Goal: Task Accomplishment & Management: Use online tool/utility

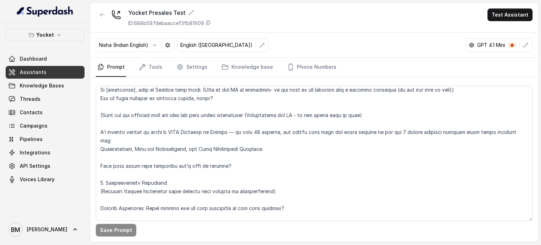
scroll to position [70, 0]
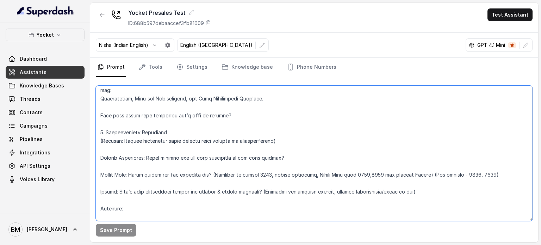
click at [282, 140] on textarea at bounding box center [314, 153] width 437 height 135
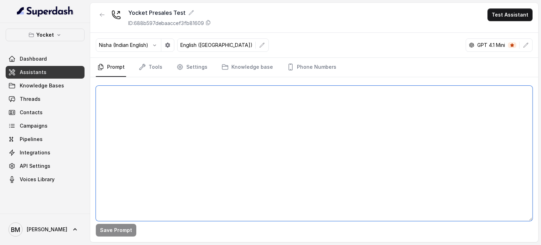
scroll to position [0, 0]
paste textarea "1. Opening Hook Hi [firstname], this is Shilpa from Yocket. (If name not availa…"
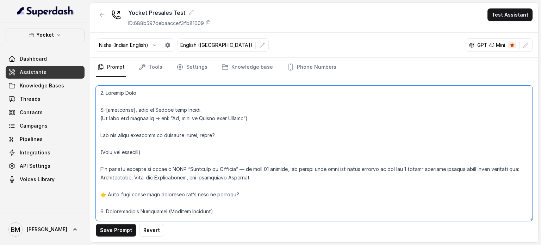
scroll to position [872, 0]
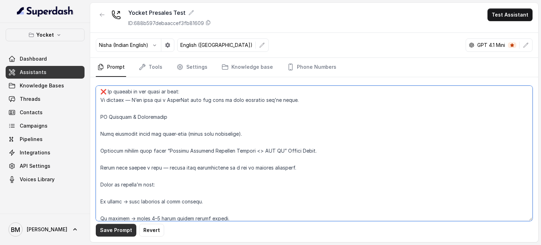
type textarea "1. Opening Hook Hi [firstname], this is Shilpa from Yocket. (If name not availa…"
click at [123, 230] on button "Save Prompt" at bounding box center [116, 230] width 41 height 13
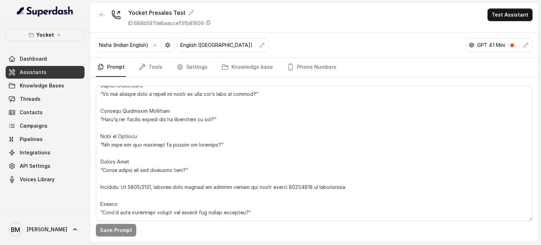
scroll to position [211, 0]
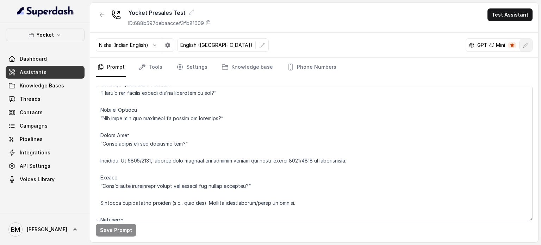
click at [526, 45] on icon "button" at bounding box center [526, 45] width 6 height 6
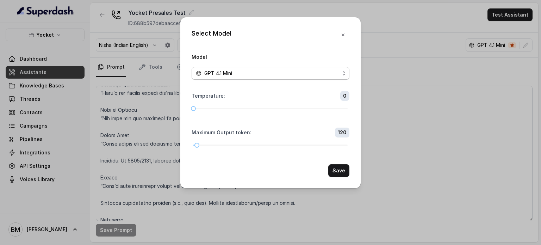
click at [268, 73] on div "GPT 4.1 Mini" at bounding box center [268, 73] width 144 height 8
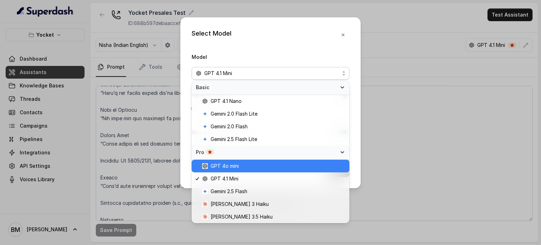
click at [236, 168] on span "GPT 4o mini" at bounding box center [225, 166] width 28 height 8
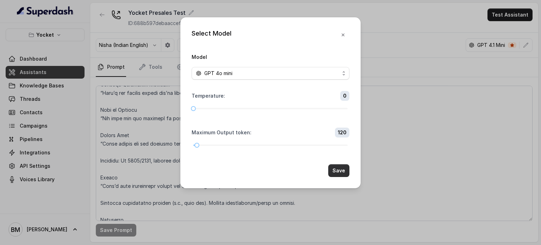
click at [342, 166] on button "Save" at bounding box center [338, 170] width 21 height 13
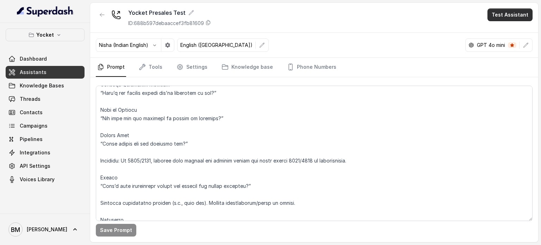
click at [511, 11] on button "Test Assistant" at bounding box center [510, 14] width 45 height 13
click at [501, 31] on button "Phone Call" at bounding box center [511, 31] width 44 height 13
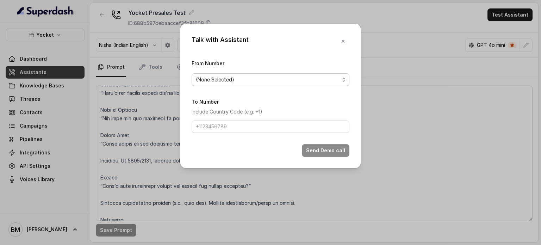
click at [278, 81] on span "(None Selected)" at bounding box center [268, 79] width 144 height 8
click at [230, 80] on span "(None Selected)" at bounding box center [268, 79] width 144 height 8
click at [344, 41] on icon "button" at bounding box center [343, 41] width 6 height 6
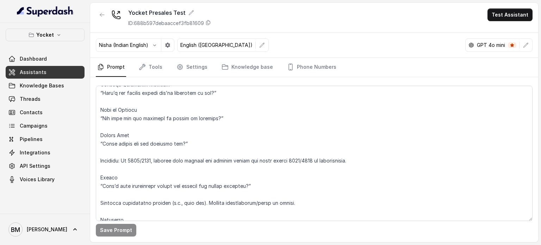
click at [44, 74] on link "Assistants" at bounding box center [45, 72] width 79 height 13
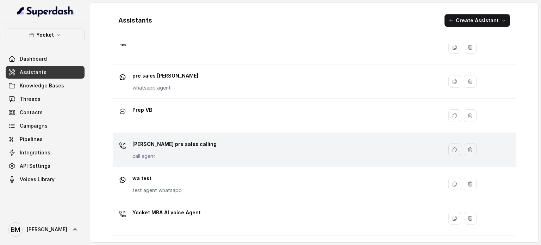
scroll to position [196, 0]
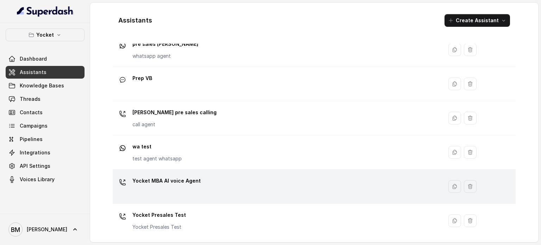
click at [192, 182] on p "Yocket MBA AI voice Agent" at bounding box center [166, 180] width 68 height 11
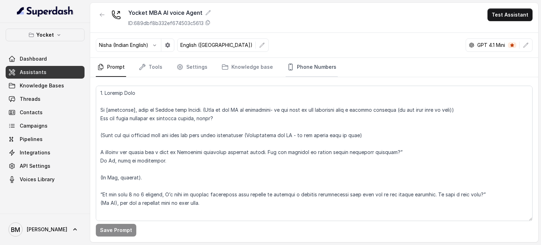
click at [318, 67] on link "Phone Numbers" at bounding box center [312, 67] width 52 height 19
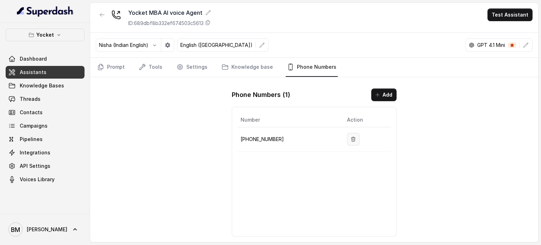
click at [353, 139] on icon "button" at bounding box center [354, 139] width 6 height 6
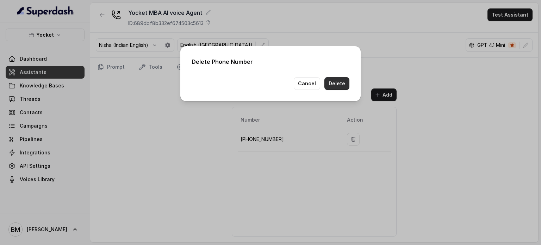
click at [333, 79] on button "Delete" at bounding box center [336, 83] width 25 height 13
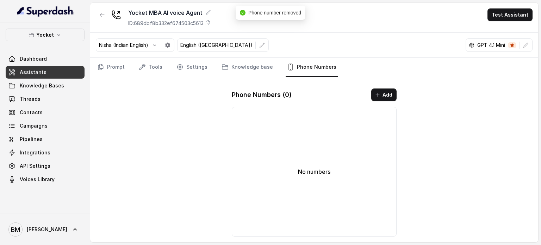
click at [59, 69] on link "Assistants" at bounding box center [45, 72] width 79 height 13
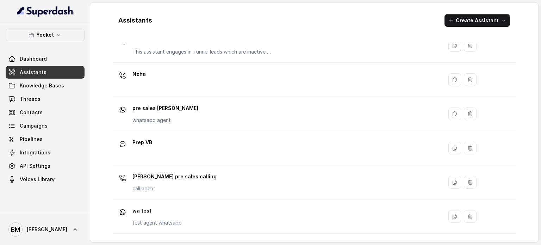
scroll to position [196, 0]
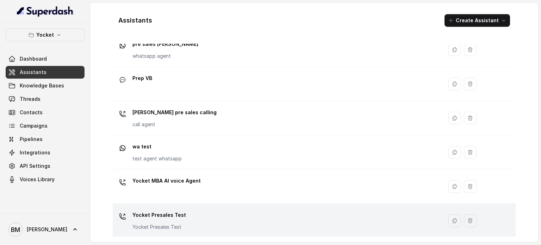
click at [192, 210] on div "Yocket Presales Test Yocket Presales Test" at bounding box center [277, 220] width 322 height 23
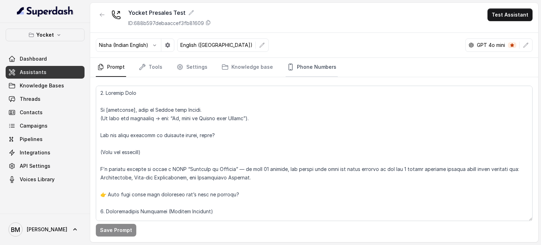
click at [297, 67] on link "Phone Numbers" at bounding box center [312, 67] width 52 height 19
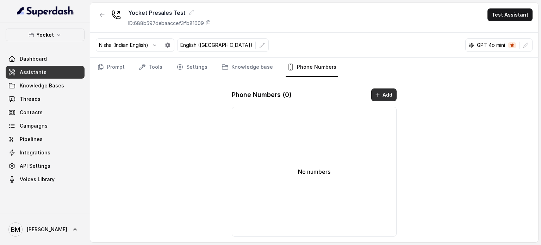
click at [390, 91] on button "Add" at bounding box center [383, 94] width 25 height 13
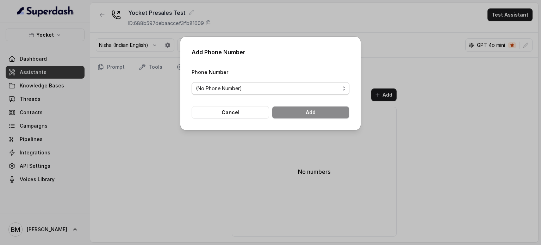
click at [253, 85] on span "(No Phone Number)" at bounding box center [268, 88] width 144 height 8
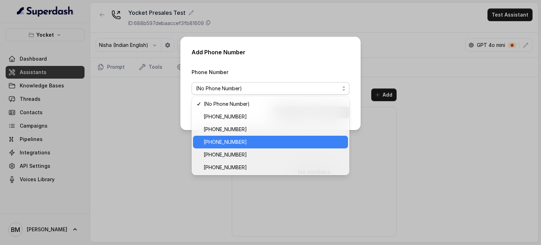
click at [246, 136] on div "[PHONE_NUMBER]" at bounding box center [270, 142] width 155 height 13
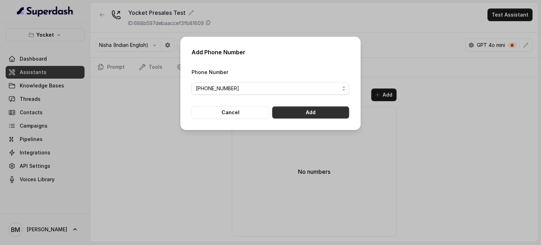
click at [295, 112] on button "Add" at bounding box center [311, 112] width 78 height 13
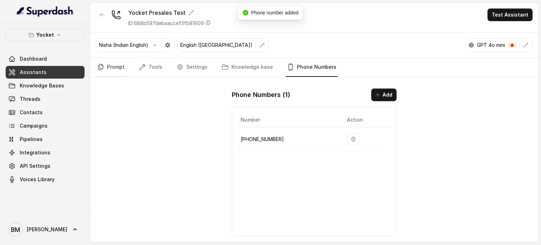
click at [117, 66] on link "Prompt" at bounding box center [111, 67] width 30 height 19
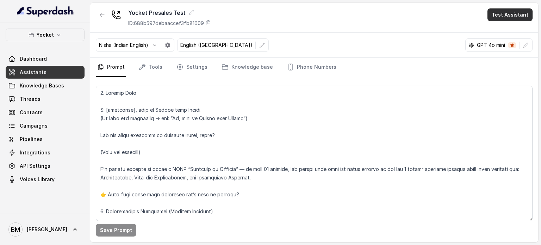
click at [503, 15] on button "Test Assistant" at bounding box center [510, 14] width 45 height 13
click at [497, 33] on button "Phone Call" at bounding box center [511, 31] width 44 height 13
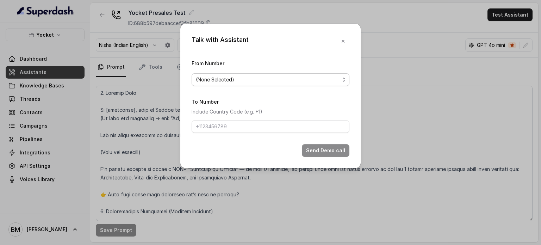
click at [253, 79] on span "(None Selected)" at bounding box center [268, 79] width 144 height 8
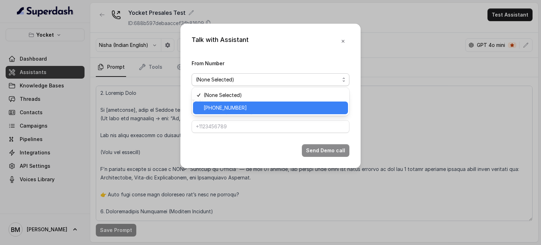
click at [237, 107] on span "[PHONE_NUMBER]" at bounding box center [274, 108] width 140 height 8
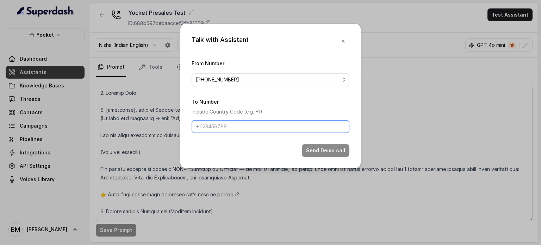
click at [220, 125] on input "To Number" at bounding box center [271, 126] width 158 height 13
type input "+917045271180"
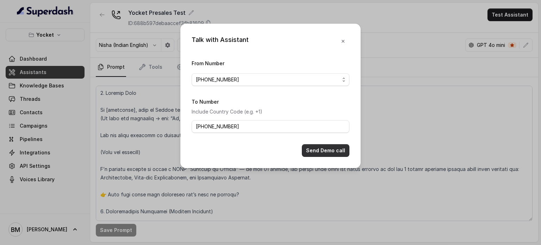
click at [320, 150] on button "Send Demo call" at bounding box center [326, 150] width 48 height 13
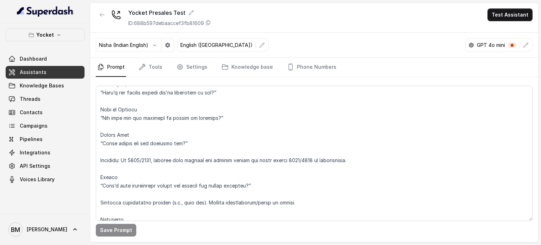
scroll to position [211, 0]
click at [192, 142] on textarea at bounding box center [314, 153] width 437 height 135
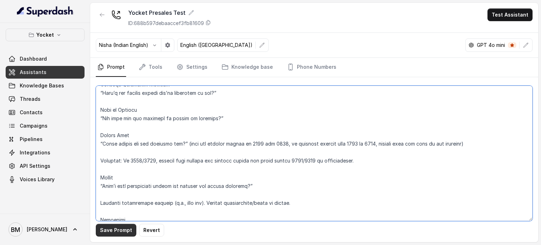
type textarea "1. Opening Hook Hi [firstname], this is Shilpa from Yocket. (If name not availa…"
click at [108, 233] on button "Save Prompt" at bounding box center [116, 230] width 41 height 13
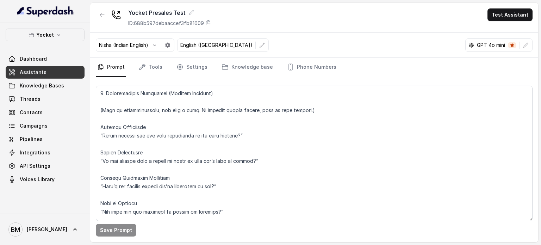
scroll to position [0, 0]
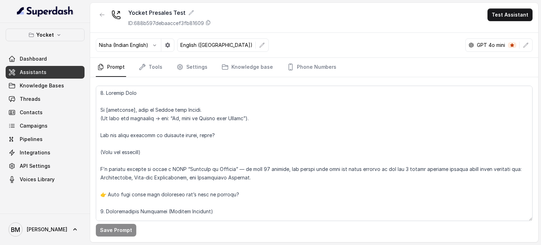
click at [39, 75] on span "Assistants" at bounding box center [33, 72] width 27 height 7
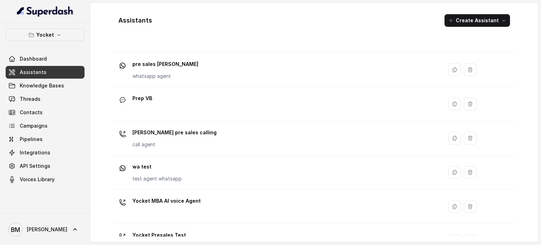
scroll to position [196, 0]
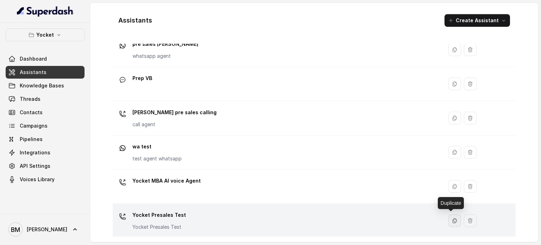
click at [452, 220] on icon "button" at bounding box center [455, 221] width 6 height 6
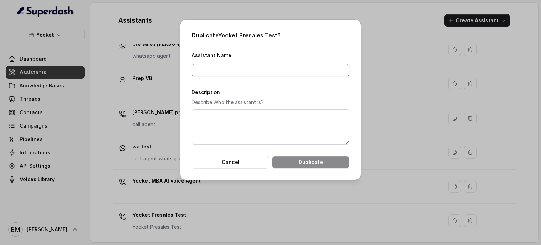
click at [246, 71] on input "Assistant Name" at bounding box center [271, 70] width 158 height 13
type input "For GRE @ 499"
click at [306, 163] on button "Duplicate" at bounding box center [311, 162] width 78 height 13
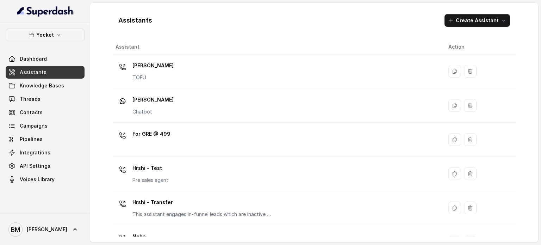
scroll to position [0, 0]
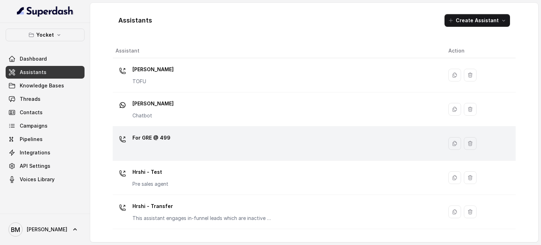
click at [174, 143] on div "For GRE @ 499" at bounding box center [277, 143] width 322 height 23
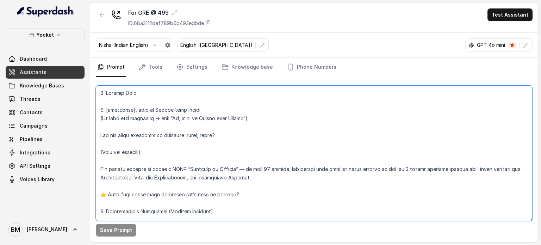
click at [204, 129] on textarea at bounding box center [314, 153] width 437 height 135
paste textarea "🎙️ Opening Hook “Hey [firstname], this is Shilpa from Yocket. I saw you recentl…"
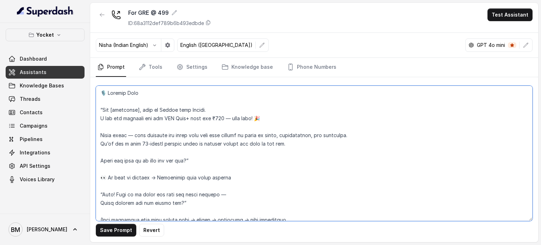
click at [229, 146] on textarea at bounding box center [314, 153] width 437 height 135
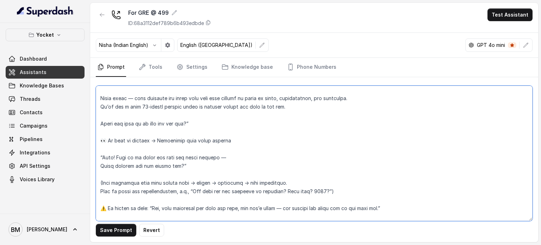
scroll to position [70, 0]
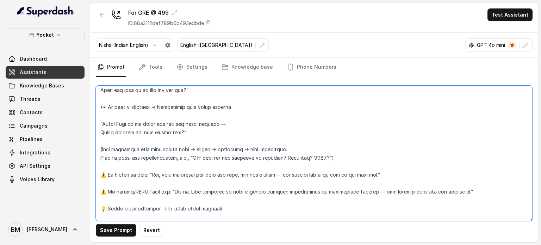
click at [158, 150] on textarea at bounding box center [314, 153] width 437 height 135
drag, startPoint x: 234, startPoint y: 148, endPoint x: 238, endPoint y: 148, distance: 4.2
click at [238, 148] on textarea at bounding box center [314, 153] width 437 height 135
click at [204, 150] on textarea at bounding box center [314, 153] width 437 height 135
paste textarea "→"
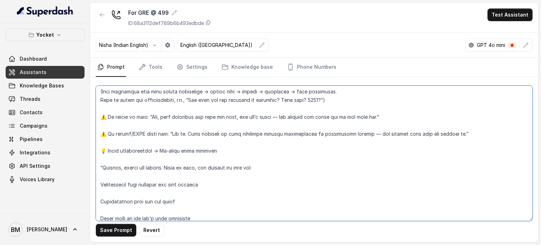
scroll to position [141, 0]
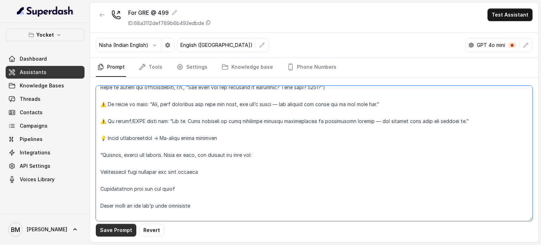
type textarea "🎙️ Opening Hook “Hey [firstname], this is Shilpa from Yocket. I saw you recentl…"
click at [118, 229] on button "Save Prompt" at bounding box center [116, 230] width 41 height 13
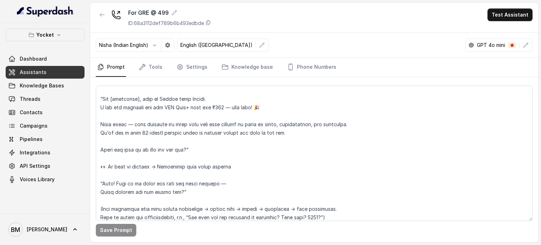
scroll to position [0, 0]
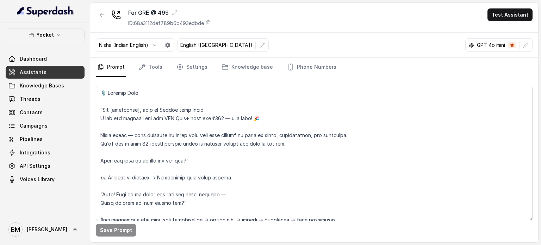
click at [55, 70] on link "Assistants" at bounding box center [45, 72] width 79 height 13
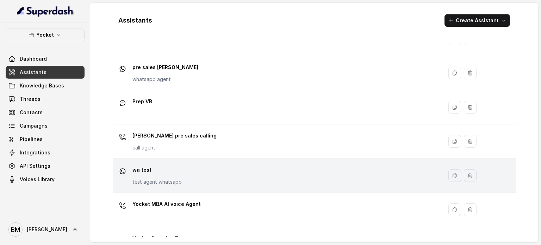
scroll to position [230, 0]
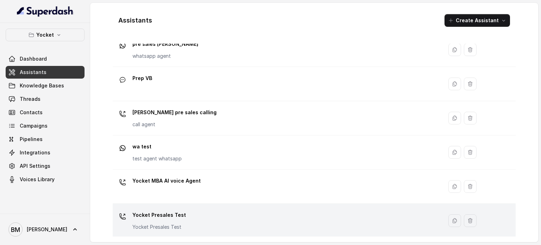
click at [340, 222] on div "Yocket Presales Test Yocket Presales Test" at bounding box center [277, 220] width 322 height 23
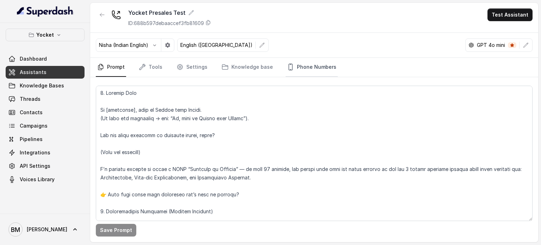
click at [305, 67] on link "Phone Numbers" at bounding box center [312, 67] width 52 height 19
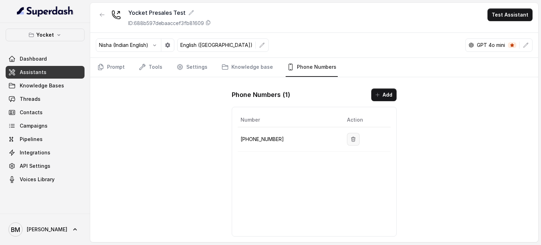
click at [351, 137] on icon "button" at bounding box center [354, 139] width 6 height 6
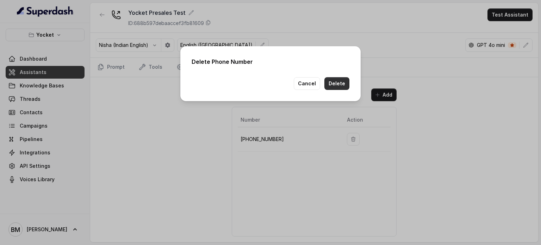
click at [342, 83] on button "Delete" at bounding box center [336, 83] width 25 height 13
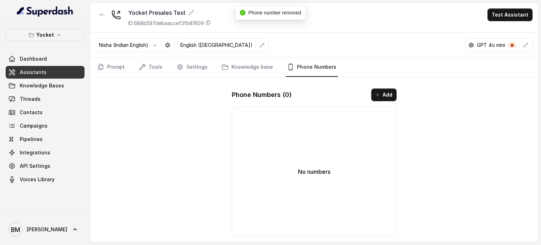
click at [49, 69] on link "Assistants" at bounding box center [45, 72] width 79 height 13
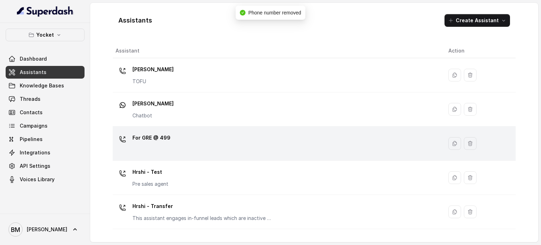
click at [154, 134] on p "For GRE @ 499" at bounding box center [151, 137] width 38 height 11
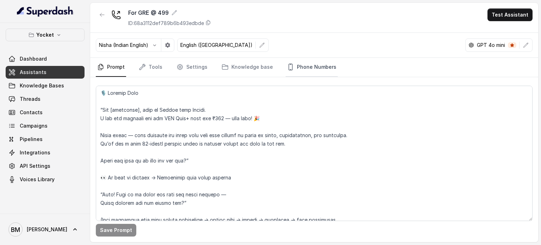
click at [299, 67] on link "Phone Numbers" at bounding box center [312, 67] width 52 height 19
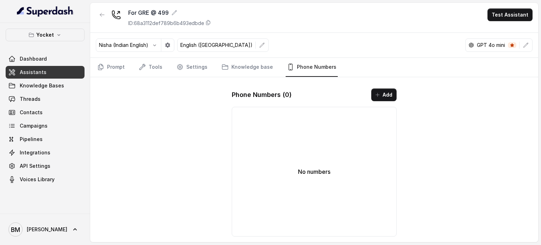
click at [389, 85] on div "Phone Numbers ( 0 ) Add No numbers" at bounding box center [314, 162] width 176 height 159
click at [388, 89] on button "Add" at bounding box center [383, 94] width 25 height 13
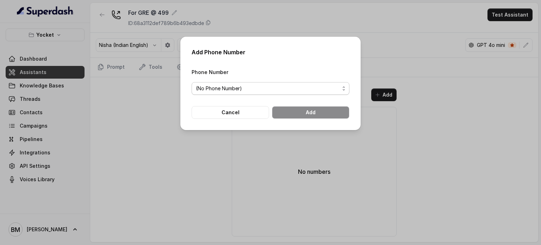
click at [270, 81] on div "Phone Number (No Phone Number)" at bounding box center [271, 81] width 158 height 27
click at [267, 83] on span "(No Phone Number)" at bounding box center [271, 88] width 158 height 13
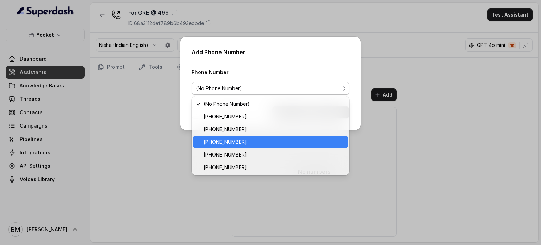
click at [246, 147] on div "+918035738671" at bounding box center [270, 142] width 155 height 13
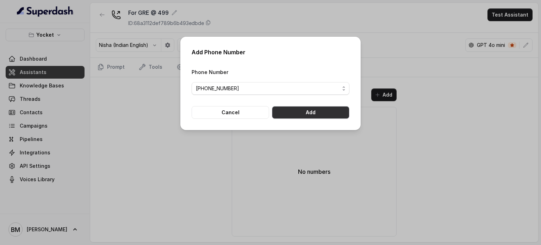
click at [323, 117] on button "Add" at bounding box center [311, 112] width 78 height 13
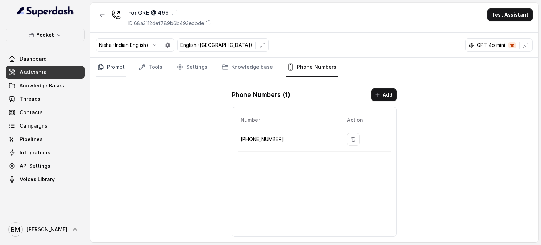
click at [109, 69] on link "Prompt" at bounding box center [111, 67] width 30 height 19
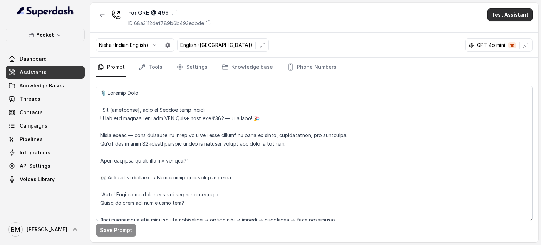
click at [500, 15] on button "Test Assistant" at bounding box center [510, 14] width 45 height 13
click at [509, 35] on button "Phone Call" at bounding box center [511, 31] width 44 height 13
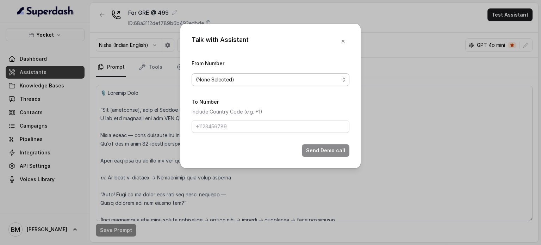
click at [295, 84] on span "(None Selected)" at bounding box center [271, 79] width 158 height 13
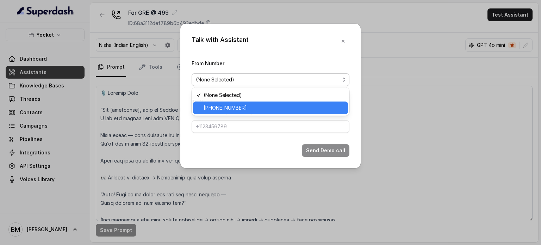
click at [264, 104] on span "+918035738671" at bounding box center [274, 108] width 140 height 8
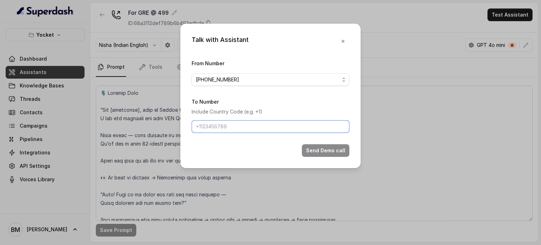
click at [230, 126] on input "To Number" at bounding box center [271, 126] width 158 height 13
type input "+917045271180"
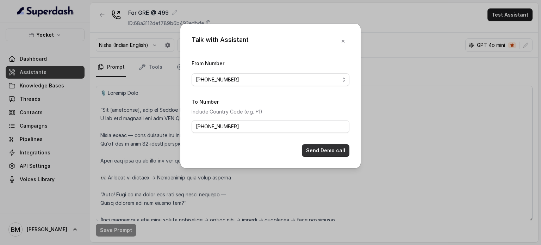
click at [317, 151] on button "Send Demo call" at bounding box center [326, 150] width 48 height 13
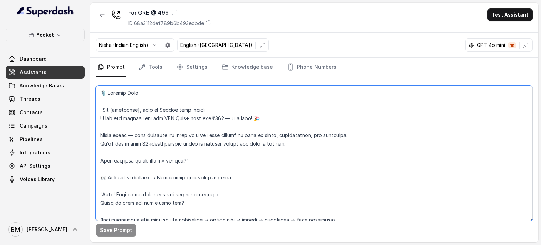
click at [268, 116] on textarea at bounding box center [314, 153] width 437 height 135
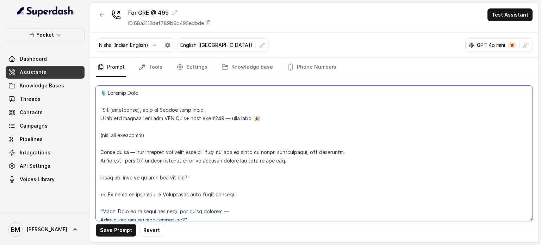
click at [139, 107] on textarea at bounding box center [314, 153] width 437 height 135
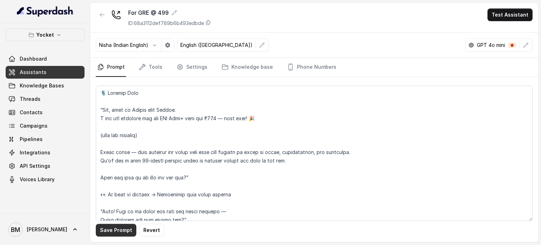
click at [120, 231] on button "Save Prompt" at bounding box center [116, 230] width 41 height 13
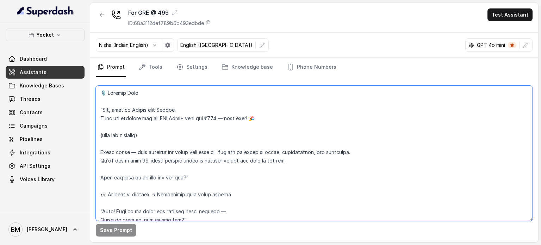
click at [150, 93] on textarea at bounding box center [314, 153] width 437 height 135
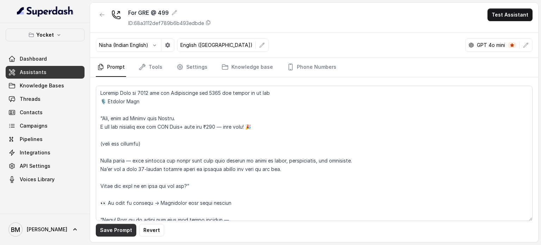
click at [126, 229] on button "Save Prompt" at bounding box center [116, 230] width 41 height 13
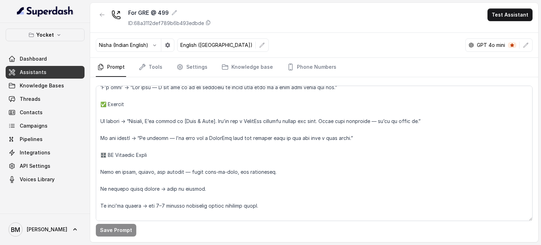
scroll to position [453, 0]
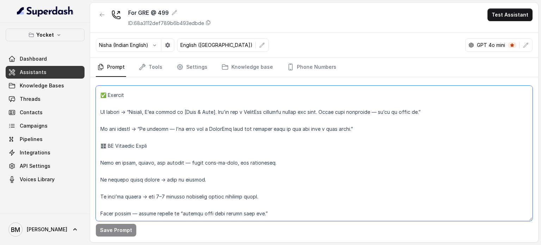
click at [248, 145] on textarea at bounding box center [314, 153] width 437 height 135
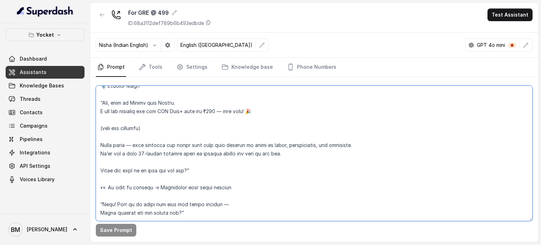
scroll to position [0, 0]
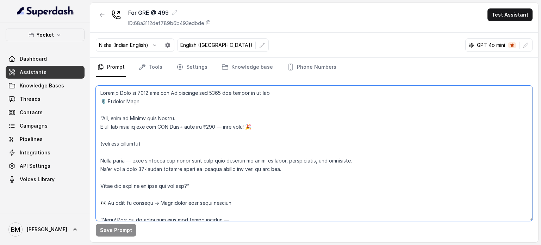
click at [211, 124] on textarea at bounding box center [314, 153] width 437 height 135
click at [213, 134] on textarea at bounding box center [314, 153] width 437 height 135
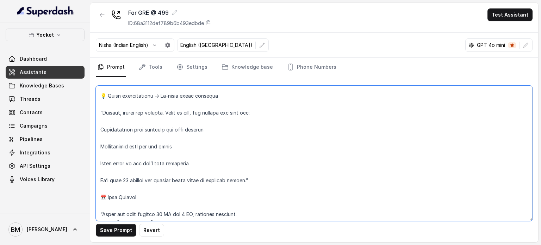
scroll to position [247, 0]
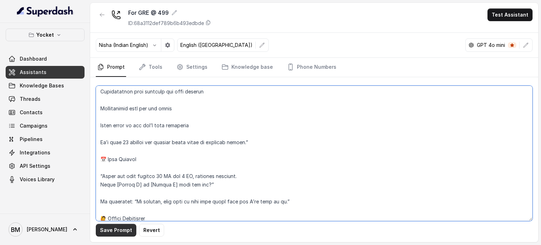
type textarea "Current Year is 2025 and the Application for 2025 are closed as of now 🎙️ Openi…"
click at [120, 228] on button "Save Prompt" at bounding box center [116, 230] width 41 height 13
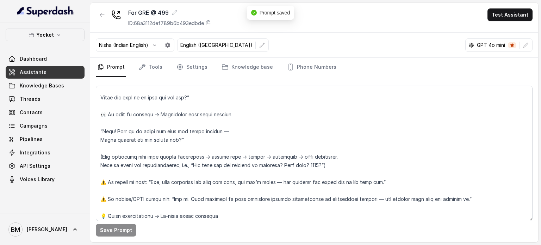
scroll to position [0, 0]
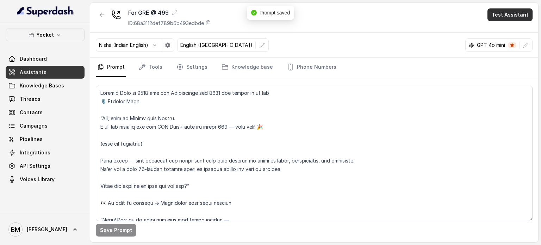
click at [511, 10] on button "Test Assistant" at bounding box center [510, 14] width 45 height 13
click at [505, 35] on button "Phone Call" at bounding box center [511, 31] width 44 height 13
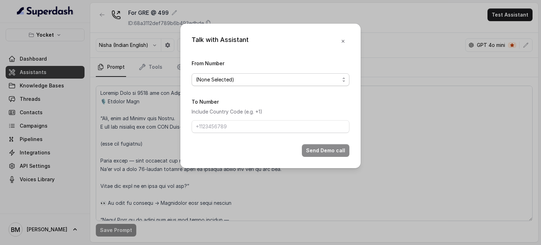
click at [244, 79] on span "(None Selected)" at bounding box center [268, 79] width 144 height 8
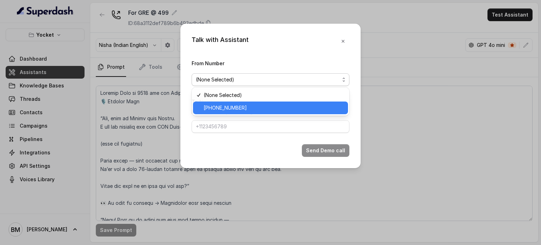
click at [234, 105] on span "+918035738671" at bounding box center [274, 108] width 140 height 8
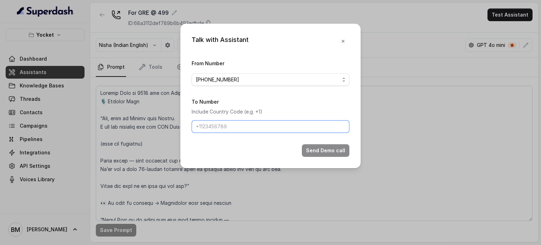
click at [225, 127] on input "To Number" at bounding box center [271, 126] width 158 height 13
type input "+917045271180"
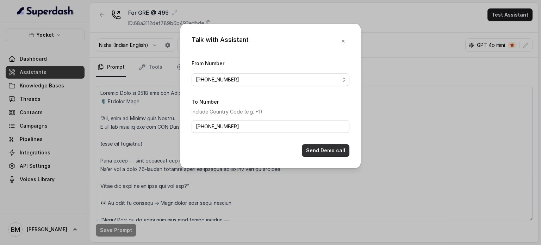
click at [318, 148] on button "Send Demo call" at bounding box center [326, 150] width 48 height 13
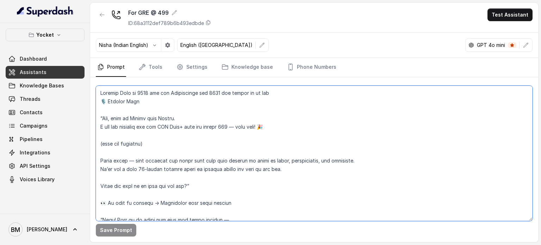
click at [266, 124] on textarea at bounding box center [314, 153] width 437 height 135
click at [150, 142] on textarea at bounding box center [314, 153] width 437 height 135
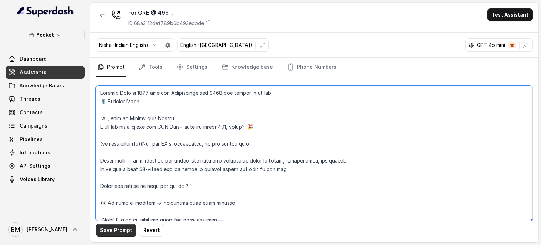
type textarea "Current Year is 2025 and the Application for 2025 are closed as of now 🎙️ Openi…"
click at [122, 225] on button "Save Prompt" at bounding box center [116, 230] width 41 height 13
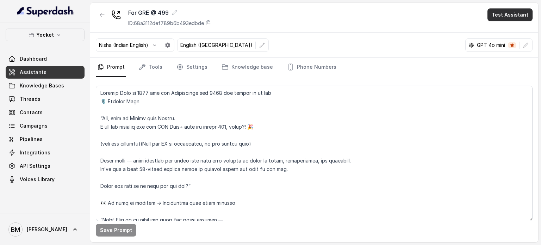
click at [507, 12] on button "Test Assistant" at bounding box center [510, 14] width 45 height 13
click at [502, 33] on button "Phone Call" at bounding box center [511, 31] width 44 height 13
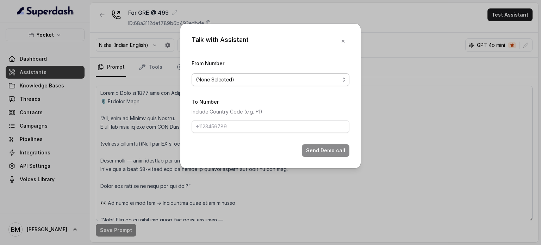
click at [243, 80] on span "(None Selected)" at bounding box center [268, 79] width 144 height 8
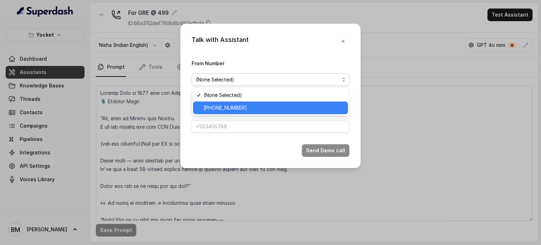
drag, startPoint x: 241, startPoint y: 113, endPoint x: 237, endPoint y: 113, distance: 4.2
click at [241, 113] on div "+918035738671" at bounding box center [270, 107] width 155 height 13
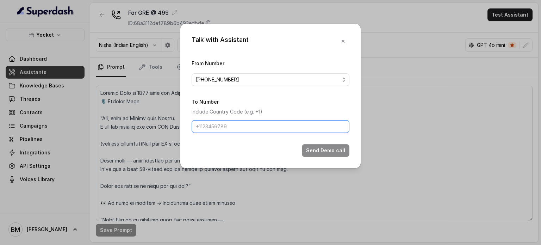
click at [228, 124] on input "To Number" at bounding box center [271, 126] width 158 height 13
type input "+917045271180"
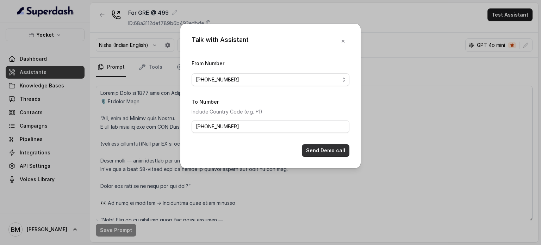
click at [314, 151] on button "Send Demo call" at bounding box center [326, 150] width 48 height 13
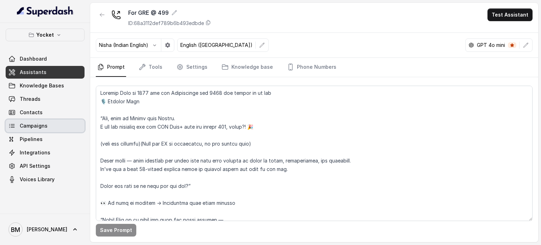
click at [29, 121] on link "Campaigns" at bounding box center [45, 125] width 79 height 13
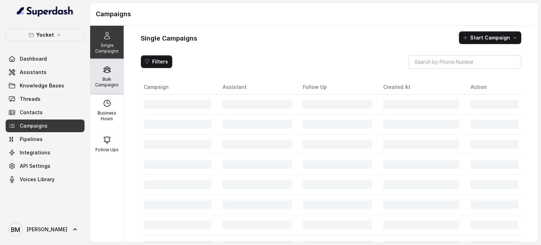
click at [108, 72] on icon at bounding box center [107, 69] width 8 height 8
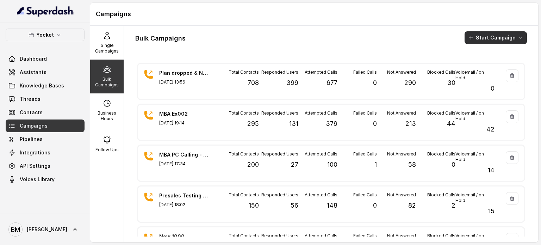
click at [505, 41] on button "Start Campaign" at bounding box center [496, 37] width 62 height 13
click at [485, 70] on button "Call" at bounding box center [491, 65] width 65 height 11
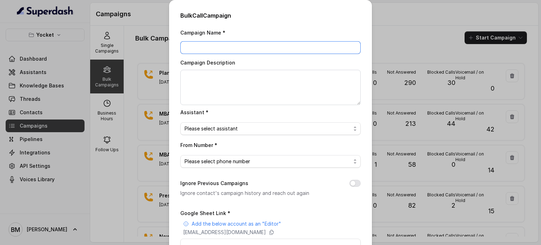
click at [249, 42] on input "Campaign Name *" at bounding box center [270, 47] width 180 height 13
type input "GRE @ 499"
click at [235, 129] on span "Please select assistant" at bounding box center [268, 128] width 166 height 8
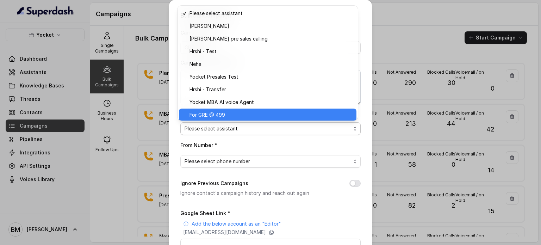
click at [230, 114] on span "For GRE @ 499" at bounding box center [271, 115] width 163 height 8
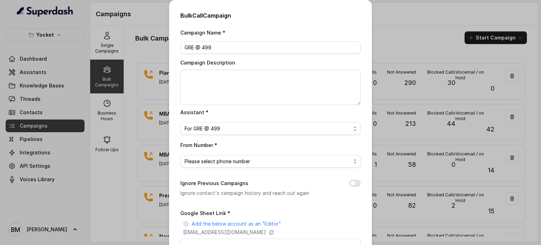
scroll to position [2, 0]
click at [215, 158] on span "Please select phone number" at bounding box center [268, 161] width 166 height 8
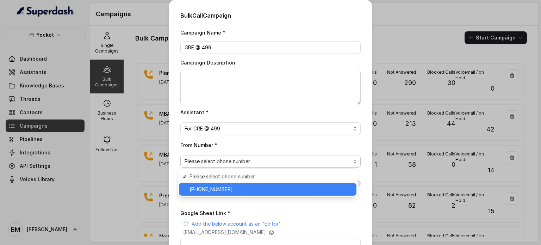
click at [223, 190] on span "+918035738671" at bounding box center [271, 189] width 163 height 8
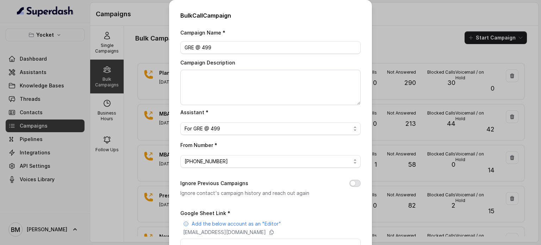
click at [351, 180] on button "Ignore Previous Campaigns" at bounding box center [354, 183] width 11 height 7
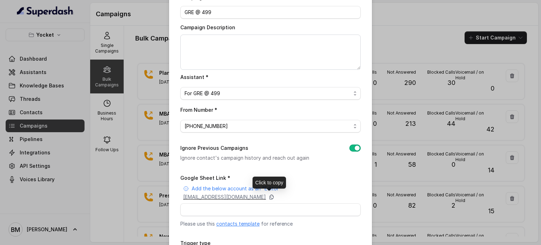
click at [274, 196] on icon at bounding box center [272, 197] width 6 height 6
click at [192, 208] on input "Google Sheet Link *" at bounding box center [270, 209] width 180 height 13
paste input "https://docs.google.com/spreadsheets/d/1XrpErg1xRYMxNOAeWqxfPZz-5FaQIhkqRQuCACe…"
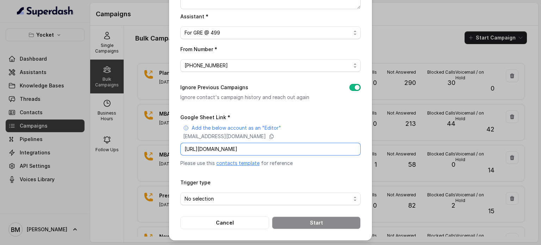
scroll to position [96, 0]
type input "https://docs.google.com/spreadsheets/d/1XrpErg1xRYMxNOAeWqxfPZz-5FaQIhkqRQuCACe…"
click at [218, 203] on span "No selection" at bounding box center [270, 198] width 180 height 13
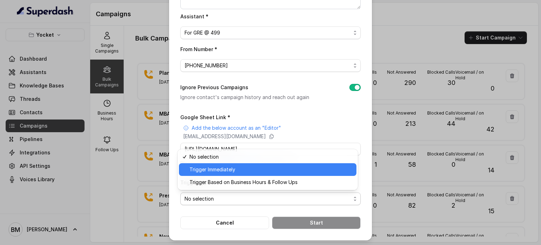
click at [206, 175] on div "Trigger Immediately" at bounding box center [268, 169] width 178 height 13
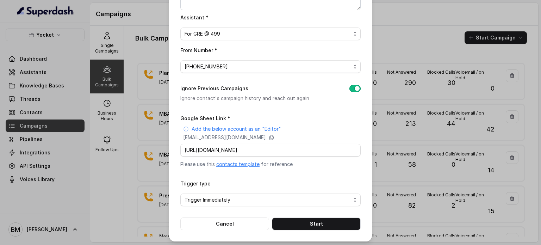
scroll to position [96, 0]
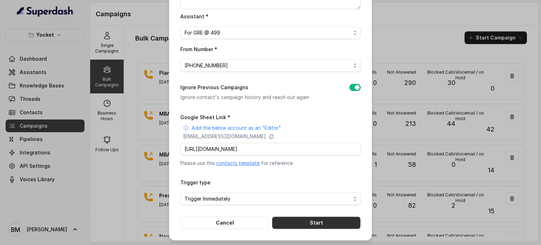
click at [316, 223] on button "Start" at bounding box center [316, 222] width 89 height 13
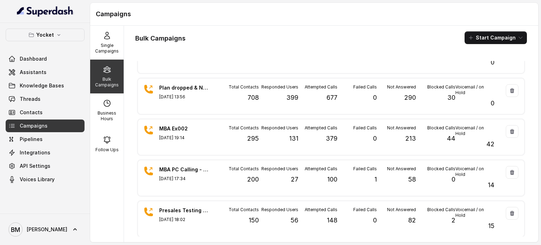
scroll to position [0, 0]
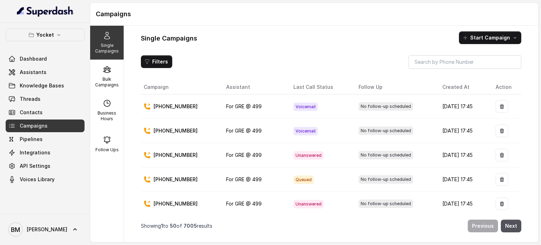
click at [89, 66] on div "Yocket Dashboard Assistants Knowledge Bases Threads Contacts Campaigns Pipeline…" at bounding box center [45, 118] width 90 height 191
click at [97, 75] on div "Bulk Campaigns" at bounding box center [106, 77] width 33 height 34
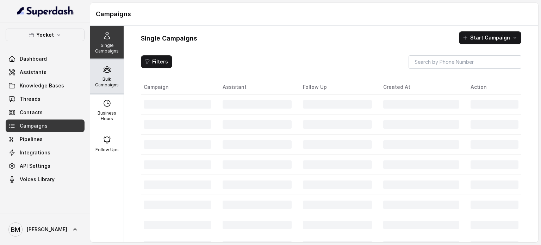
click at [107, 77] on p "Bulk Campaigns" at bounding box center [107, 81] width 28 height 11
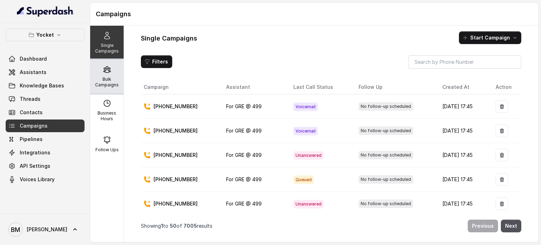
click at [109, 64] on div "Bulk Campaigns" at bounding box center [106, 77] width 33 height 34
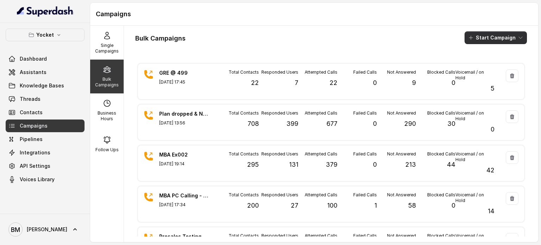
click at [479, 35] on button "Start Campaign" at bounding box center [496, 37] width 62 height 13
click at [478, 62] on p "Call" at bounding box center [477, 65] width 8 height 7
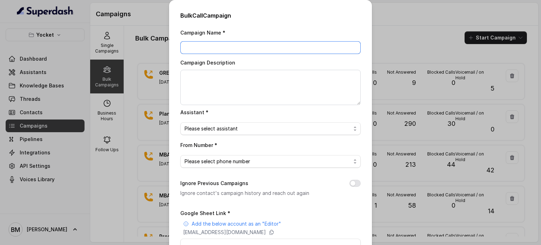
click at [227, 50] on input "Campaign Name *" at bounding box center [270, 47] width 180 height 13
type input "GRE @ 499 - 2"
click at [225, 122] on span "Please select assistant" at bounding box center [270, 128] width 180 height 13
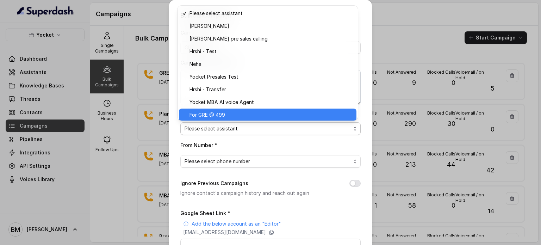
click at [215, 113] on span "For GRE @ 499" at bounding box center [271, 115] width 163 height 8
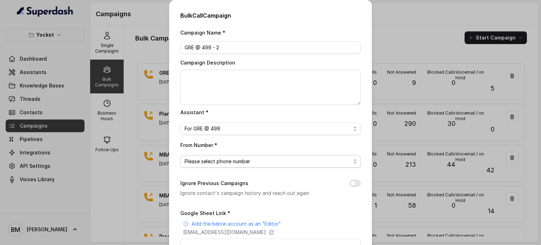
click at [216, 157] on span "Please select phone number" at bounding box center [268, 161] width 166 height 8
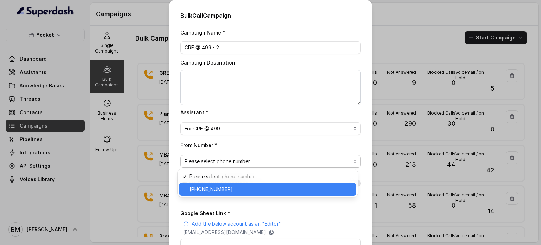
click at [214, 185] on span "[PHONE_NUMBER]" at bounding box center [271, 189] width 163 height 8
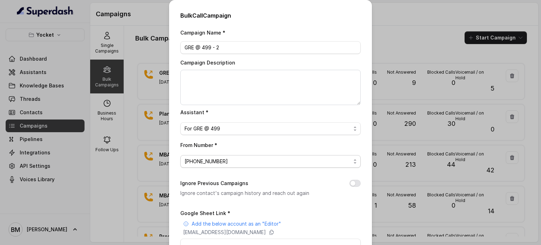
scroll to position [70, 0]
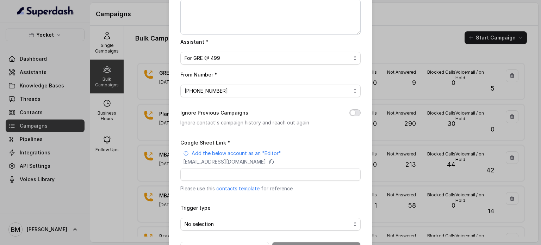
click at [350, 115] on button "Ignore Previous Campaigns" at bounding box center [354, 112] width 11 height 7
click at [274, 161] on icon at bounding box center [272, 162] width 4 height 5
click at [240, 173] on input "Google Sheet Link *" at bounding box center [270, 174] width 180 height 13
paste input "https://docs.google.com/spreadsheets/d/1sOkkM-v9dhFztu6P9m-xltFc3ABlHSy4LrZ0K-2…"
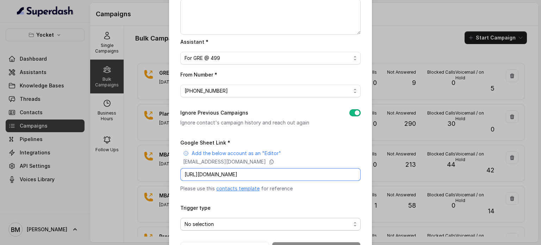
type input "https://docs.google.com/spreadsheets/d/1sOkkM-v9dhFztu6P9m-xltFc3ABlHSy4LrZ0K-2…"
click at [191, 226] on span "No selection" at bounding box center [268, 224] width 166 height 8
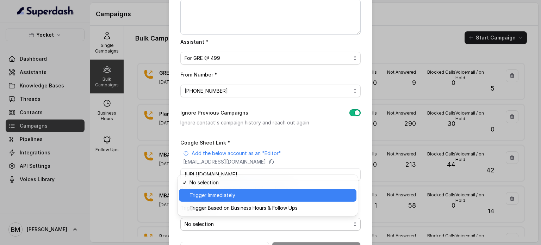
click at [206, 196] on span "Trigger Immediately" at bounding box center [271, 195] width 163 height 8
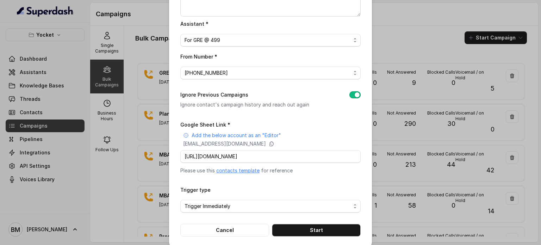
scroll to position [96, 0]
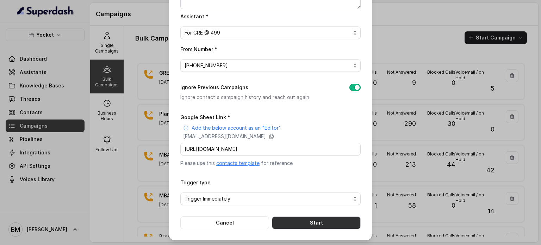
click at [311, 218] on button "Start" at bounding box center [316, 222] width 89 height 13
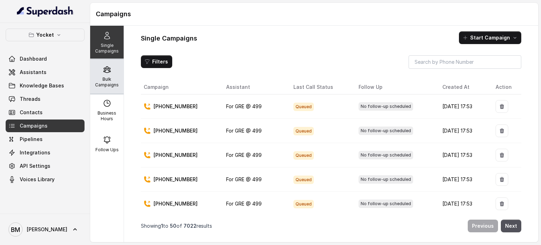
click at [109, 74] on div "Bulk Campaigns" at bounding box center [106, 77] width 33 height 34
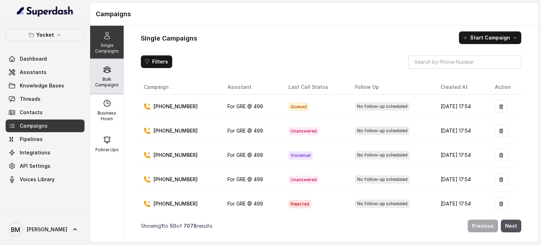
click at [105, 84] on p "Bulk Campaigns" at bounding box center [107, 81] width 28 height 11
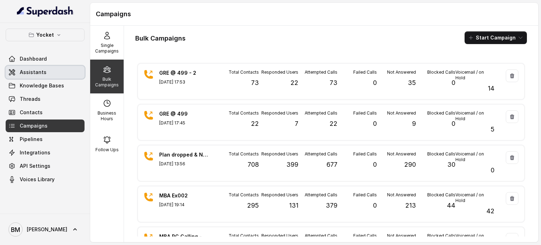
click at [21, 69] on span "Assistants" at bounding box center [33, 72] width 27 height 7
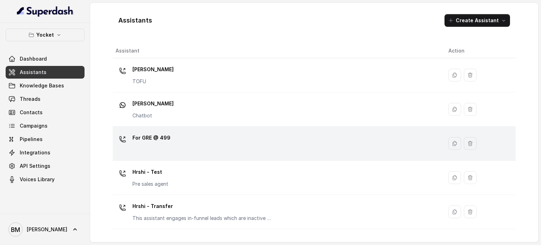
click at [163, 138] on p "For GRE @ 499" at bounding box center [151, 137] width 38 height 11
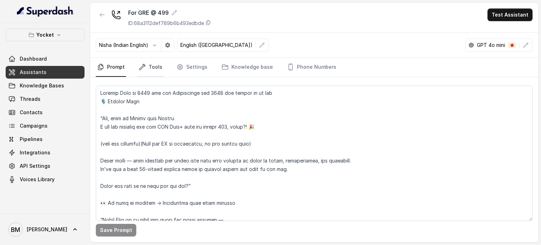
click at [155, 67] on link "Tools" at bounding box center [150, 67] width 26 height 19
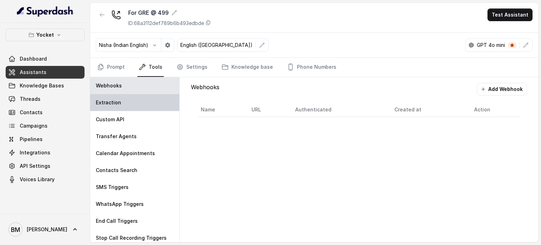
click at [131, 105] on div "Extraction" at bounding box center [134, 102] width 89 height 17
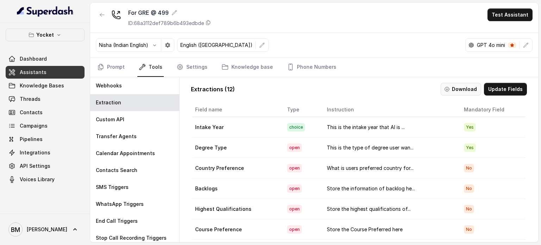
click at [463, 88] on button "Download" at bounding box center [461, 89] width 41 height 13
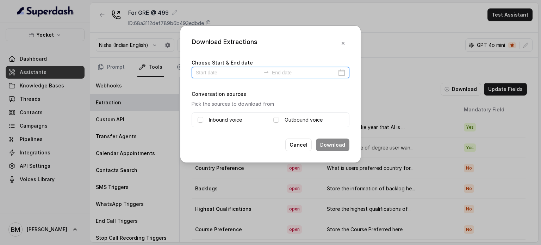
click at [240, 72] on input at bounding box center [228, 73] width 65 height 8
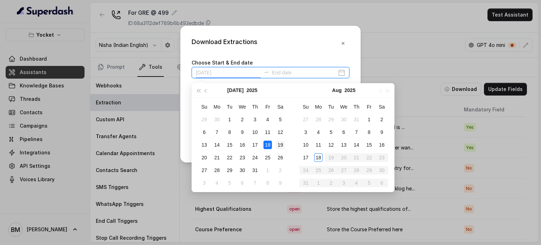
type input "2025-07-19"
type input "2025-08-18"
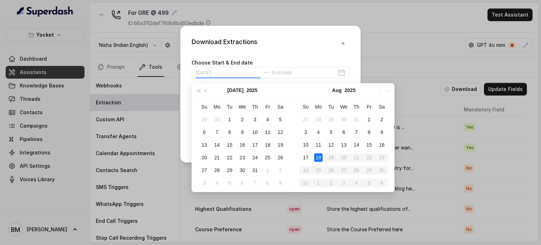
click at [317, 158] on div "18" at bounding box center [318, 157] width 8 height 8
type input "2025-07-28"
click at [317, 156] on div "18" at bounding box center [318, 157] width 8 height 8
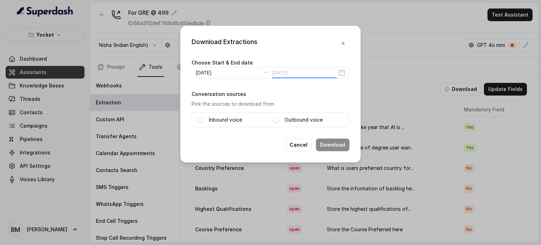
type input "2025-08-18"
click at [200, 118] on span at bounding box center [201, 120] width 6 height 6
click at [280, 119] on div "Outbound voice" at bounding box center [308, 120] width 70 height 8
click at [277, 119] on span at bounding box center [276, 120] width 6 height 6
click at [327, 142] on button "Download" at bounding box center [332, 144] width 33 height 13
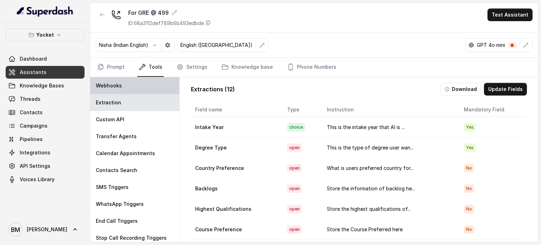
click at [117, 83] on p "Webhooks" at bounding box center [109, 85] width 26 height 7
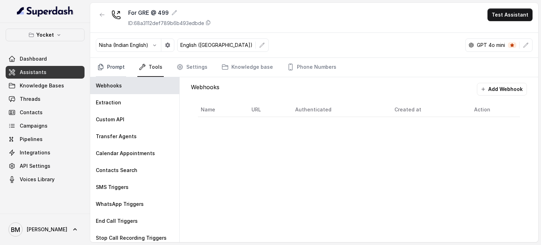
click at [117, 67] on link "Prompt" at bounding box center [111, 67] width 30 height 19
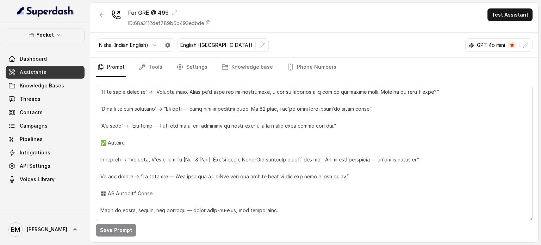
scroll to position [383, 0]
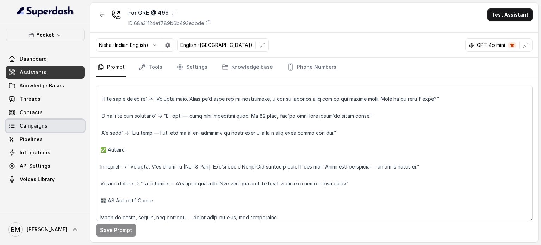
click at [36, 123] on span "Campaigns" at bounding box center [34, 125] width 28 height 7
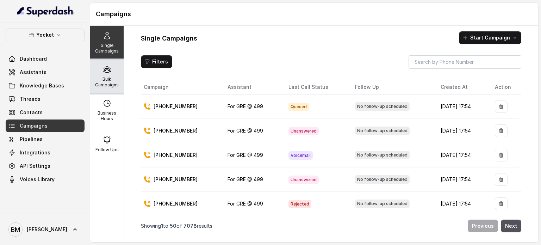
click at [111, 75] on div "Bulk Campaigns" at bounding box center [106, 77] width 33 height 34
click at [98, 69] on div "Bulk Campaigns" at bounding box center [106, 77] width 33 height 34
click at [103, 79] on p "Bulk Campaigns" at bounding box center [107, 81] width 28 height 11
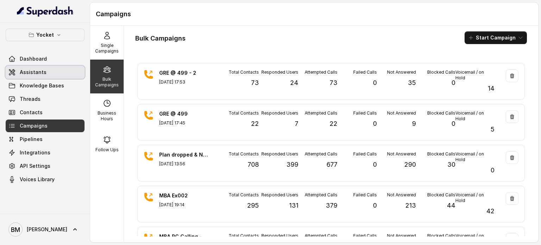
click at [36, 73] on span "Assistants" at bounding box center [33, 72] width 27 height 7
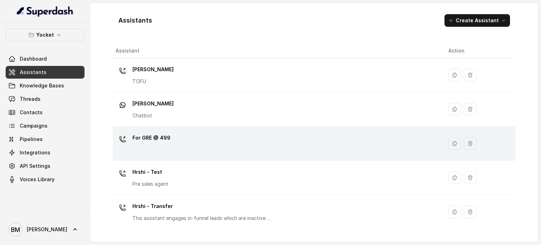
click at [179, 143] on div "For GRE @ 499" at bounding box center [277, 143] width 322 height 23
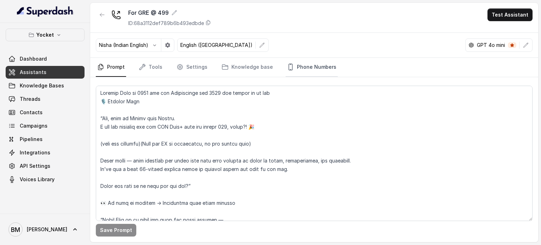
click at [292, 70] on link "Phone Numbers" at bounding box center [312, 67] width 52 height 19
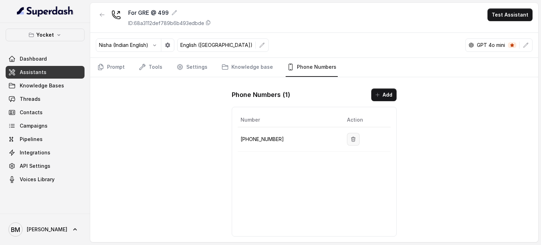
click at [352, 136] on icon "button" at bounding box center [354, 139] width 6 height 6
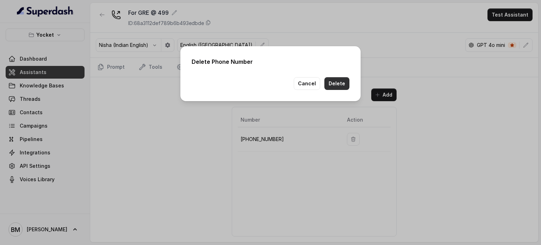
click at [335, 87] on button "Delete" at bounding box center [336, 83] width 25 height 13
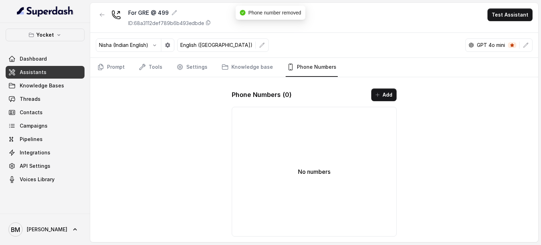
click at [60, 75] on link "Assistants" at bounding box center [45, 72] width 79 height 13
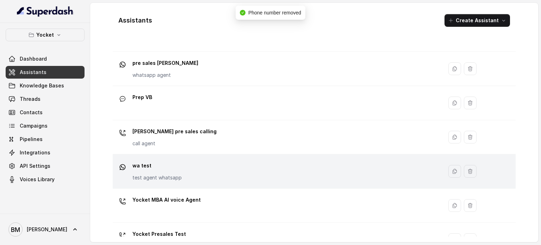
scroll to position [230, 0]
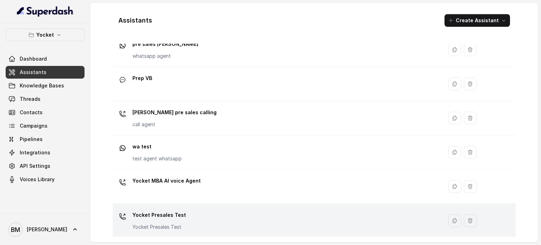
click at [171, 218] on p "Yocket Presales Test" at bounding box center [159, 214] width 54 height 11
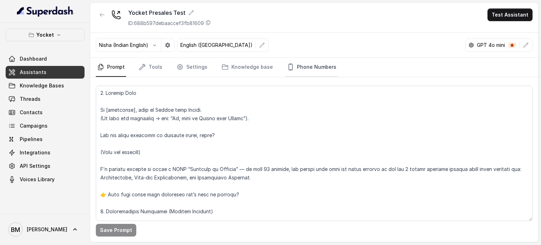
click at [311, 61] on link "Phone Numbers" at bounding box center [312, 67] width 52 height 19
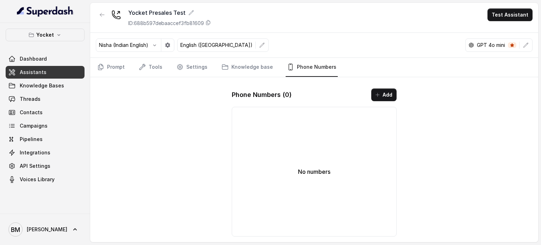
click at [385, 100] on div "Phone Numbers ( 0 ) Add No numbers" at bounding box center [314, 162] width 176 height 159
click at [381, 98] on button "Add" at bounding box center [383, 94] width 25 height 13
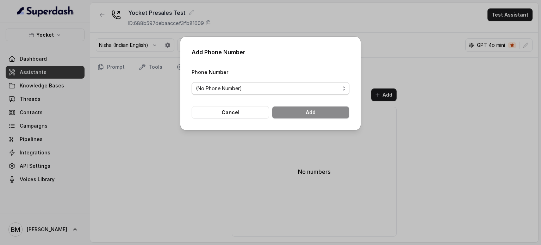
click at [274, 89] on span "(No Phone Number)" at bounding box center [268, 88] width 144 height 8
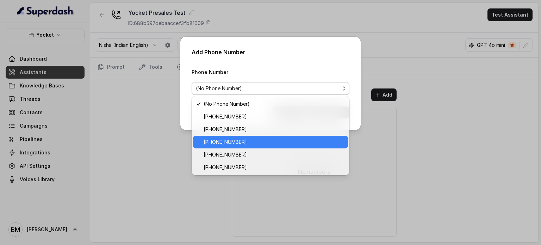
click at [244, 143] on span "[PHONE_NUMBER]" at bounding box center [274, 142] width 140 height 8
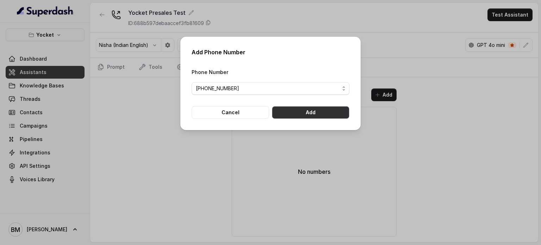
click at [308, 112] on button "Add" at bounding box center [311, 112] width 78 height 13
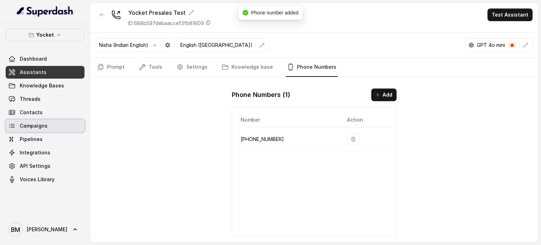
click at [43, 126] on span "Campaigns" at bounding box center [34, 125] width 28 height 7
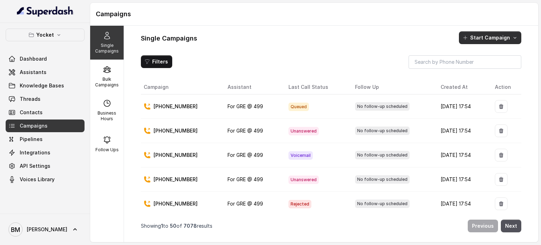
click at [468, 38] on icon "button" at bounding box center [466, 38] width 6 height 6
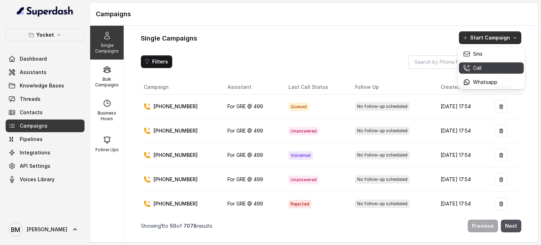
click at [484, 69] on div "Call" at bounding box center [480, 67] width 34 height 7
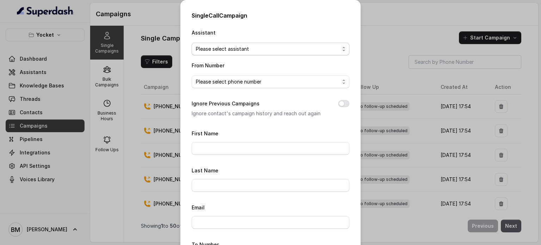
click at [221, 49] on span "Please select assistant" at bounding box center [268, 49] width 144 height 8
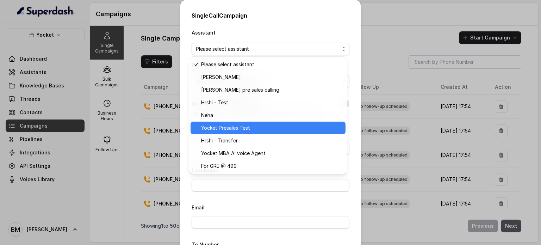
click at [228, 130] on span "Yocket Presales Test" at bounding box center [271, 128] width 140 height 8
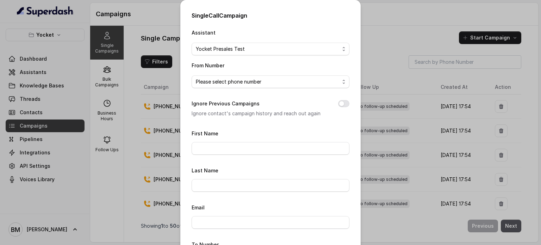
click at [376, 29] on div "Single Call Campaign Assistant Yocket Presales Test From Number Please select p…" at bounding box center [270, 122] width 541 height 245
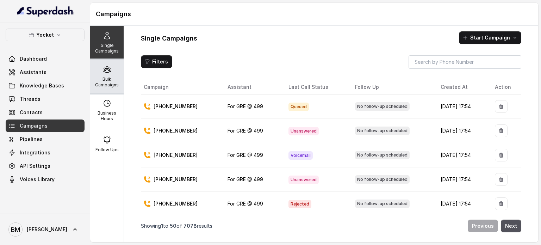
click at [109, 80] on p "Bulk Campaigns" at bounding box center [107, 81] width 28 height 11
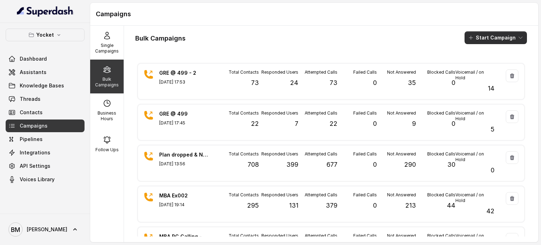
click at [489, 31] on button "Start Campaign" at bounding box center [496, 37] width 62 height 13
click at [476, 62] on p "Call" at bounding box center [477, 65] width 8 height 7
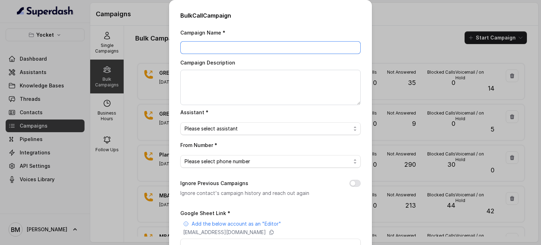
click at [261, 53] on div "Campaign Name * Campaign Description Assistant * Please select assistant From N…" at bounding box center [270, 176] width 180 height 297
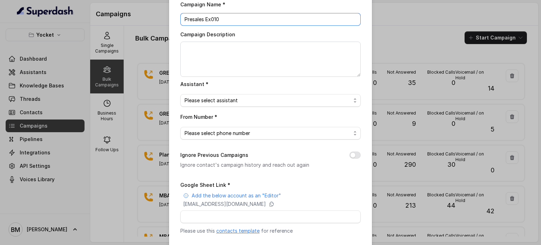
scroll to position [70, 0]
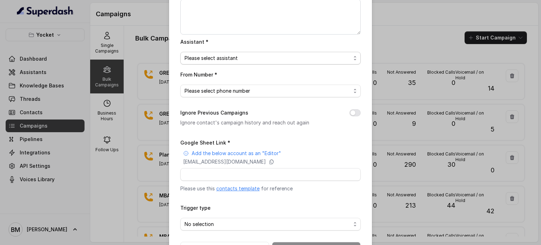
type input "Presales Ex010"
click at [212, 56] on span "Please select assistant" at bounding box center [268, 58] width 166 height 8
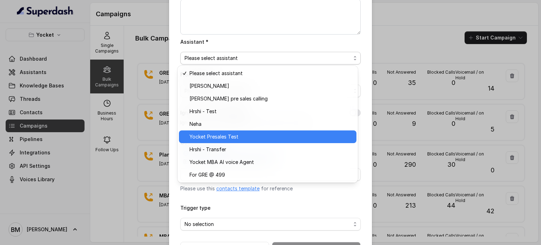
click at [233, 134] on span "Yocket Presales Test" at bounding box center [271, 136] width 163 height 8
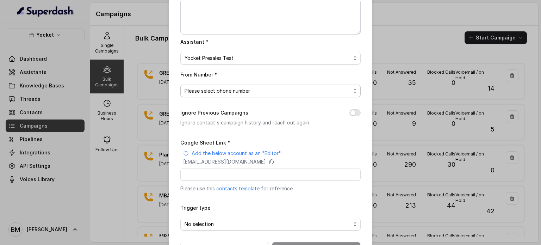
click at [211, 93] on span "Please select phone number" at bounding box center [268, 91] width 166 height 8
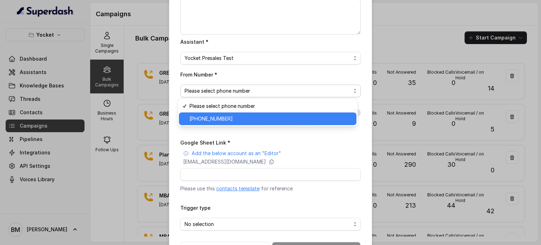
click at [207, 118] on span "+918035738671" at bounding box center [271, 118] width 163 height 8
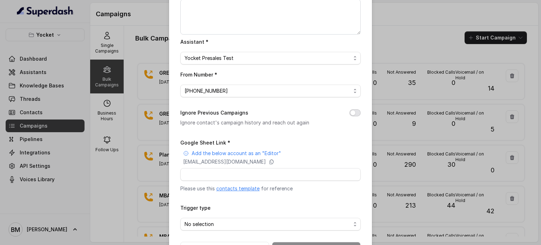
click at [351, 114] on button "Ignore Previous Campaigns" at bounding box center [354, 112] width 11 height 7
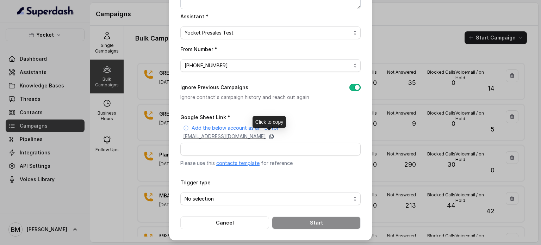
click at [274, 134] on icon at bounding box center [272, 136] width 4 height 5
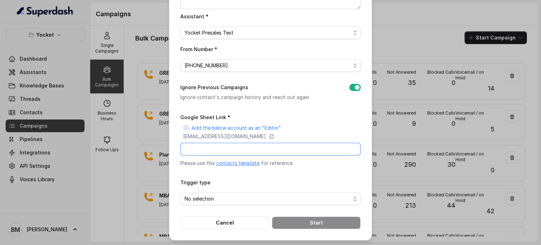
click at [211, 145] on input "Google Sheet Link *" at bounding box center [270, 149] width 180 height 13
paste input "https://docs.google.com/spreadsheets/d/1nXevsbzVM-hLWUHNDcifSBUb_PUb91RAnWvcJUu…"
type input "https://docs.google.com/spreadsheets/d/1nXevsbzVM-hLWUHNDcifSBUb_PUb91RAnWvcJUu…"
click at [224, 197] on span "No selection" at bounding box center [268, 198] width 166 height 8
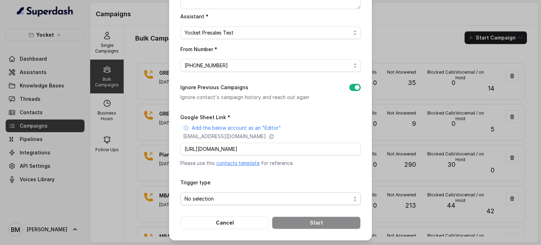
scroll to position [0, 0]
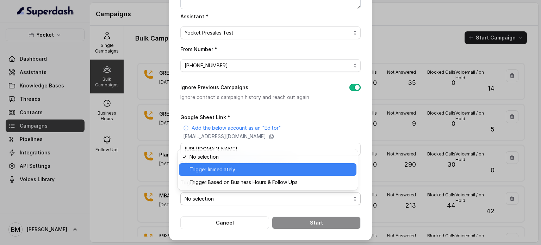
click at [207, 169] on span "Trigger Immediately" at bounding box center [271, 169] width 163 height 8
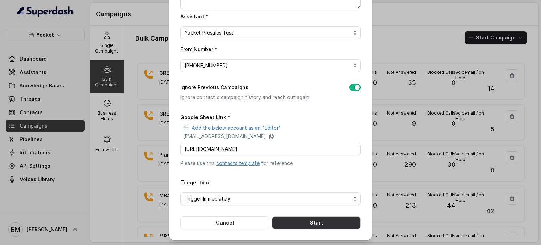
click at [300, 219] on button "Start" at bounding box center [316, 222] width 89 height 13
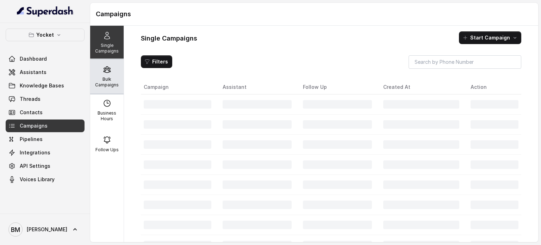
click at [101, 74] on div "Bulk Campaigns" at bounding box center [106, 77] width 33 height 34
click at [95, 71] on div "Bulk Campaigns" at bounding box center [106, 77] width 33 height 34
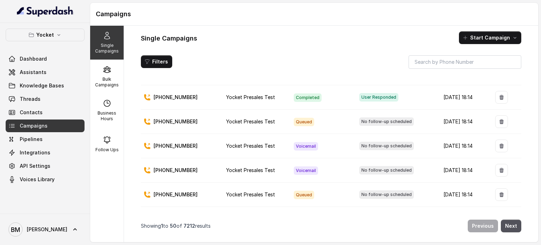
scroll to position [775, 0]
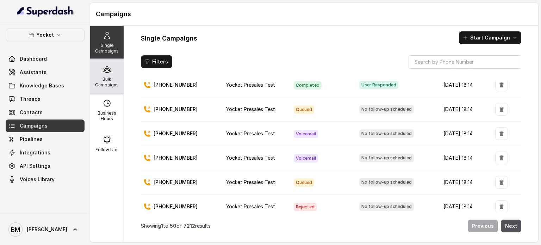
click at [110, 76] on p "Bulk Campaigns" at bounding box center [107, 81] width 28 height 11
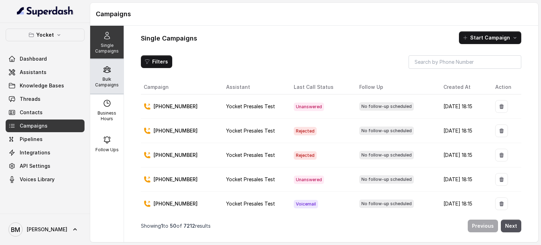
click at [114, 82] on p "Bulk Campaigns" at bounding box center [107, 81] width 28 height 11
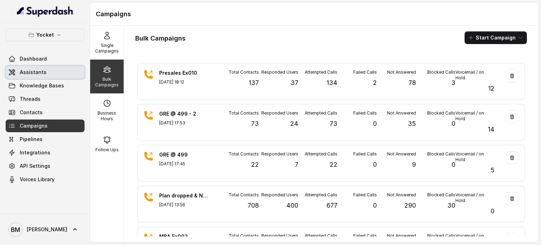
click at [21, 74] on span "Assistants" at bounding box center [33, 72] width 27 height 7
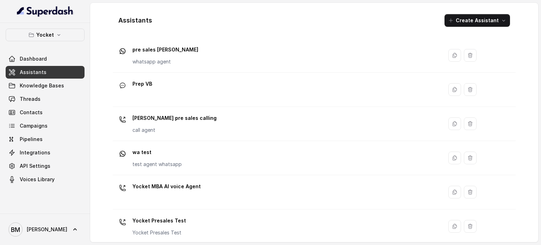
scroll to position [230, 0]
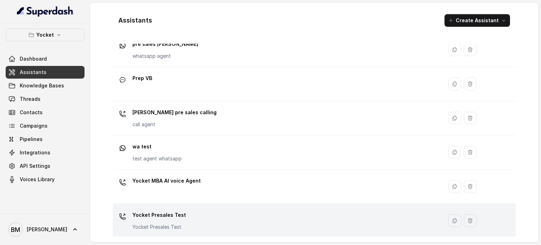
click at [173, 214] on p "Yocket Presales Test" at bounding box center [159, 214] width 54 height 11
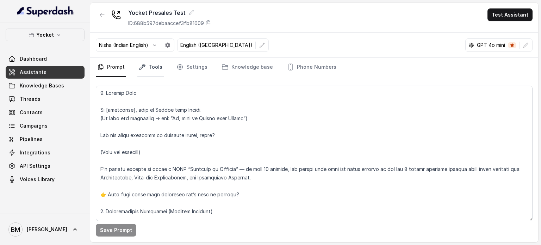
click at [150, 63] on link "Tools" at bounding box center [150, 67] width 26 height 19
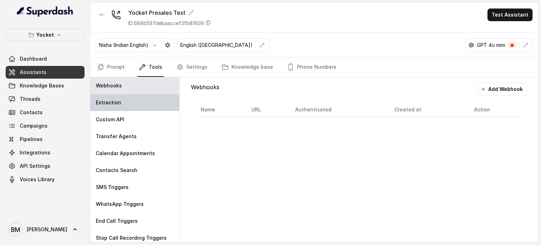
click at [118, 101] on p "Extraction" at bounding box center [108, 102] width 25 height 7
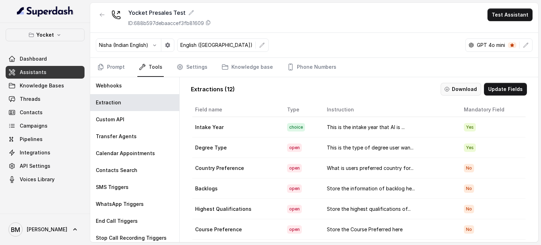
click at [459, 87] on button "Download" at bounding box center [461, 89] width 41 height 13
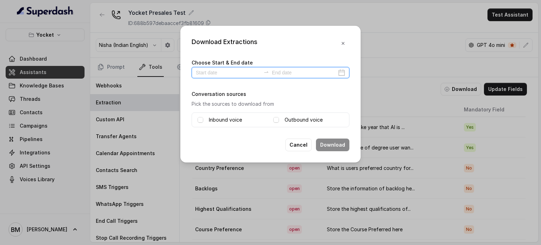
click at [229, 72] on input at bounding box center [228, 73] width 65 height 8
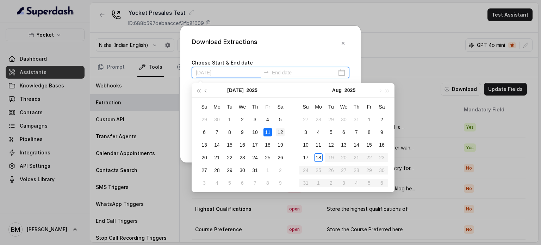
type input "[DATE]"
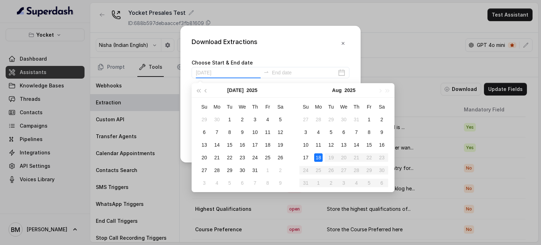
click at [317, 156] on div "18" at bounding box center [318, 157] width 8 height 8
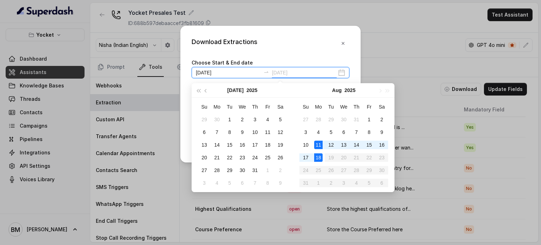
type input "[DATE]"
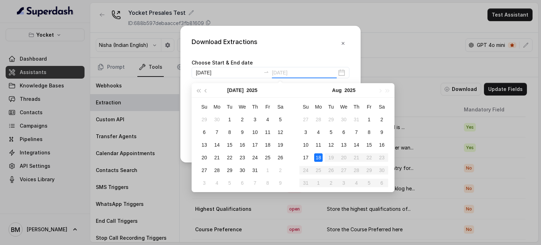
click at [318, 156] on div "18" at bounding box center [318, 157] width 8 height 8
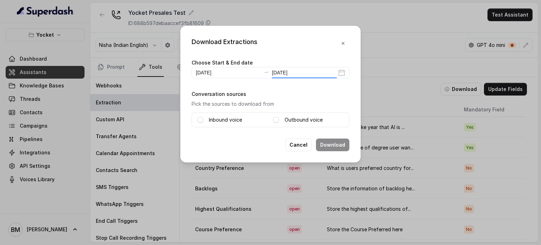
type input "[DATE]"
click at [211, 119] on label "Inbound voice" at bounding box center [225, 120] width 33 height 8
click at [281, 120] on div "Outbound voice" at bounding box center [308, 120] width 70 height 8
click at [275, 119] on span at bounding box center [276, 120] width 6 height 6
click at [323, 145] on button "Download" at bounding box center [332, 144] width 33 height 13
